Goal: Information Seeking & Learning: Learn about a topic

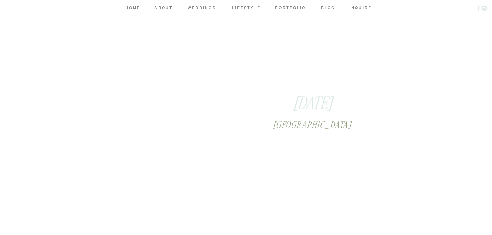
scroll to position [824, 0]
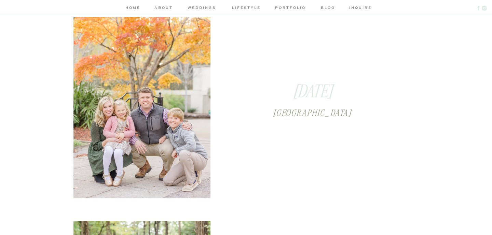
click at [157, 129] on div at bounding box center [141, 104] width 137 height 190
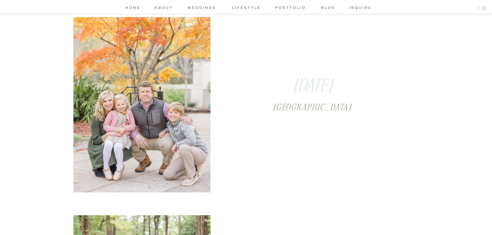
scroll to position [830, 0]
click at [145, 116] on div at bounding box center [141, 97] width 137 height 190
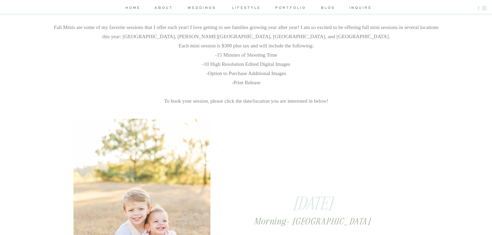
scroll to position [109, 0]
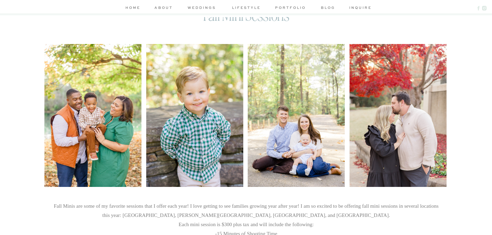
click at [242, 9] on nav "lifestyle" at bounding box center [246, 8] width 32 height 7
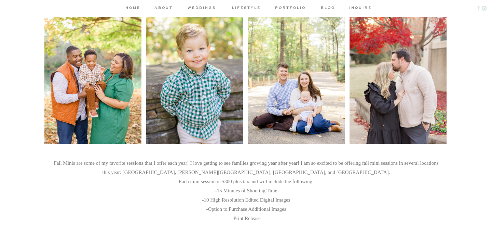
scroll to position [0, 0]
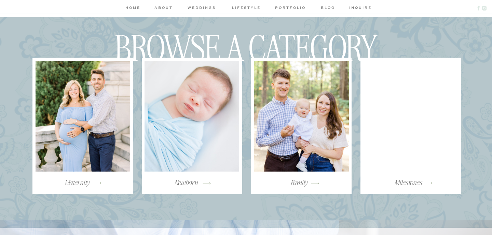
scroll to position [1121, 0]
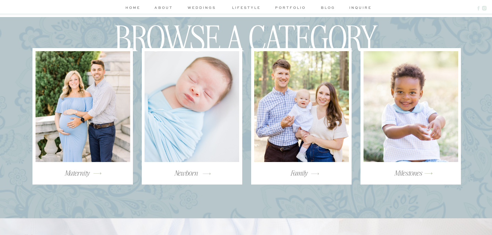
click at [285, 90] on div at bounding box center [301, 106] width 95 height 111
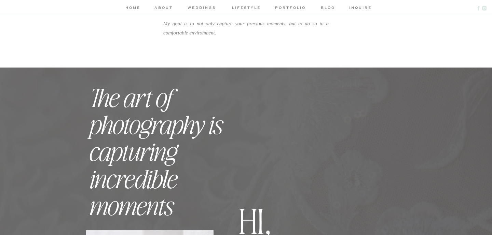
scroll to position [0, 0]
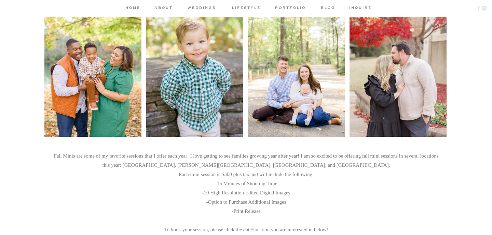
scroll to position [166, 0]
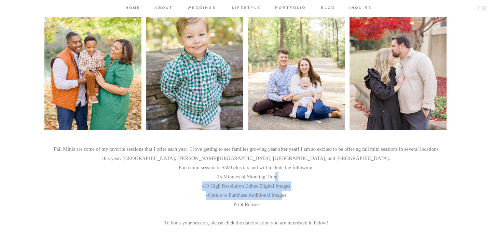
drag, startPoint x: 276, startPoint y: 178, endPoint x: 285, endPoint y: 198, distance: 21.7
click at [285, 198] on h3 "Fall Minis are some of my favorite sessions that I offer each year! I love gett…" at bounding box center [246, 194] width 389 height 99
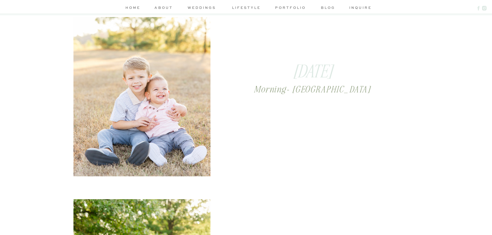
scroll to position [557, 0]
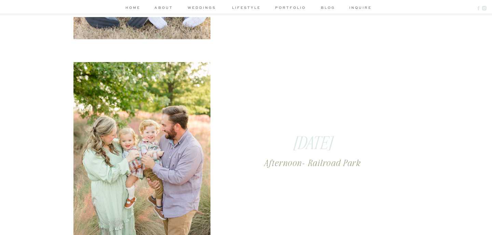
click at [285, 198] on div "home about weddings lifestyle portfolio blog inquire weddings engagements lifes…" at bounding box center [246, 172] width 492 height 1459
click at [124, 173] on div at bounding box center [141, 157] width 137 height 190
